Goal: Task Accomplishment & Management: Use online tool/utility

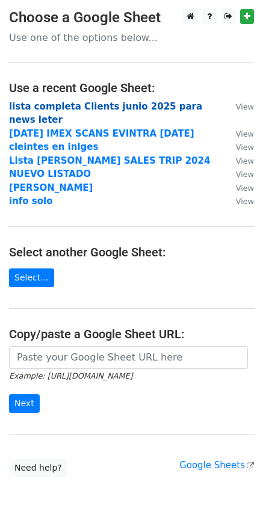
click at [160, 109] on strong "lista completa Clients junio 2025 para news leter" at bounding box center [105, 113] width 193 height 25
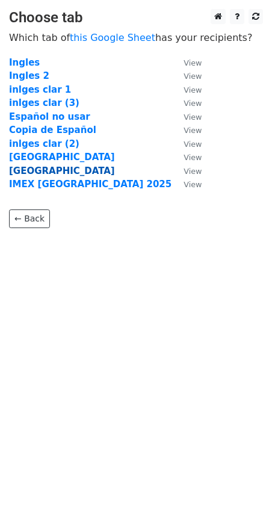
click at [40, 172] on strong "Germany" at bounding box center [62, 170] width 106 height 11
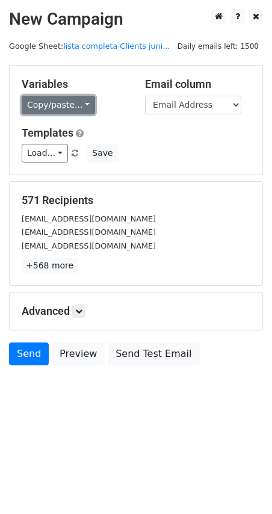
click at [54, 101] on link "Copy/paste..." at bounding box center [58, 105] width 73 height 19
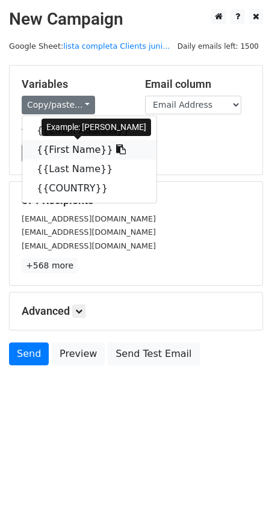
click at [116, 149] on icon at bounding box center [121, 149] width 10 height 10
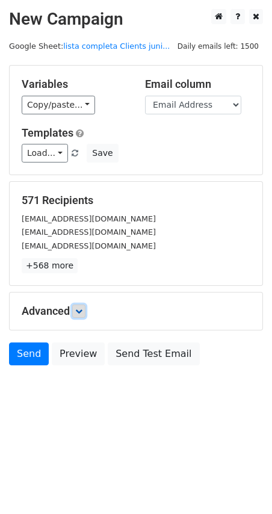
click at [81, 313] on icon at bounding box center [78, 310] width 7 height 7
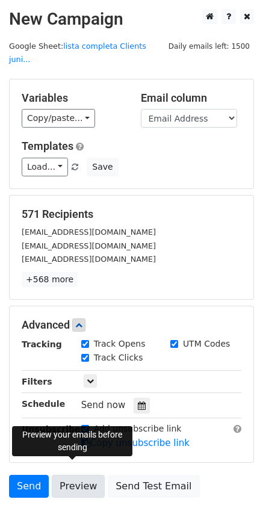
click at [69, 475] on link "Preview" at bounding box center [78, 486] width 53 height 23
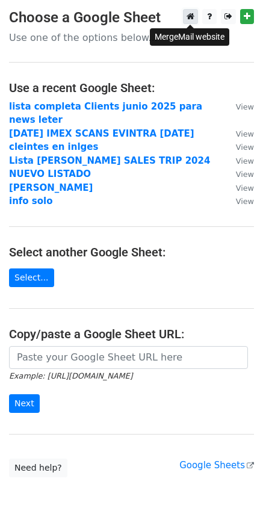
click at [195, 16] on link at bounding box center [190, 16] width 15 height 15
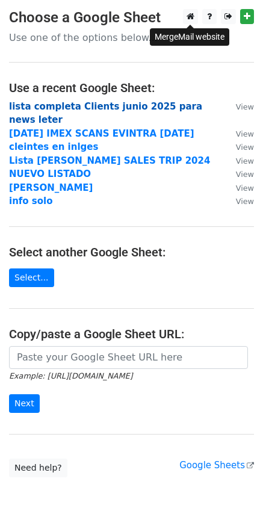
click at [90, 103] on strong "lista completa Clients junio 2025 para news leter" at bounding box center [105, 113] width 193 height 25
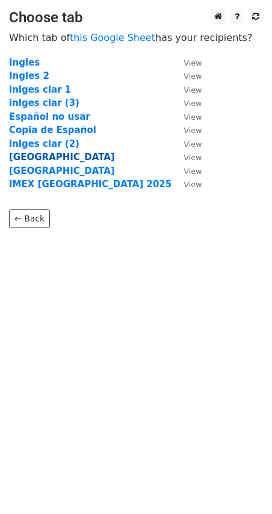
click at [17, 157] on strong "[GEOGRAPHIC_DATA]" at bounding box center [62, 157] width 106 height 11
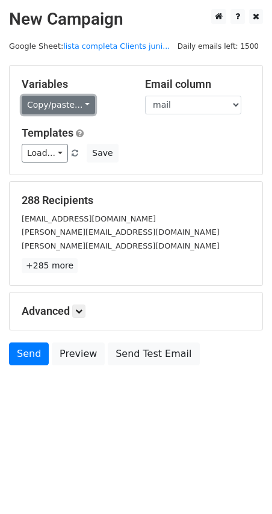
click at [68, 103] on link "Copy/paste..." at bounding box center [58, 105] width 73 height 19
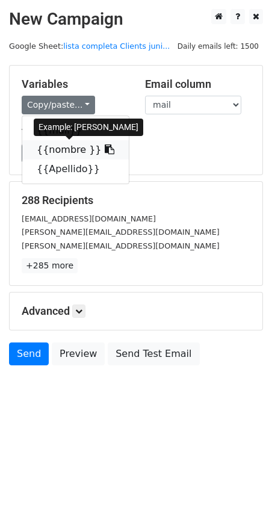
click at [105, 151] on icon at bounding box center [110, 149] width 10 height 10
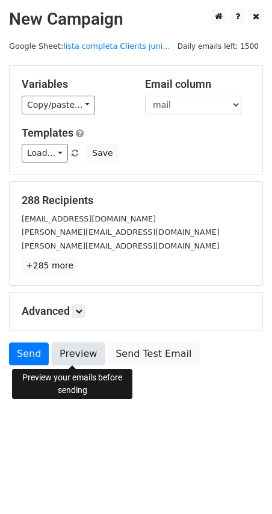
click at [72, 352] on link "Preview" at bounding box center [78, 353] width 53 height 23
